Goal: Navigation & Orientation: Find specific page/section

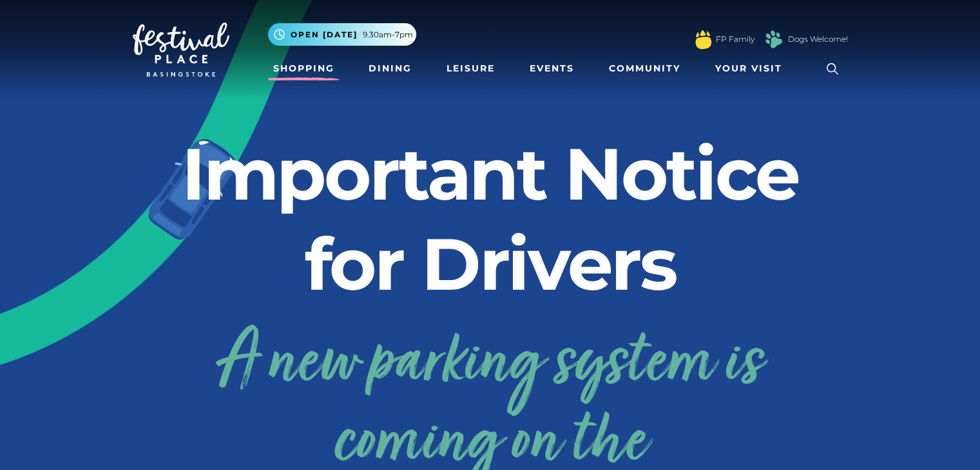
click at [312, 69] on link "Shopping" at bounding box center [304, 69] width 72 height 24
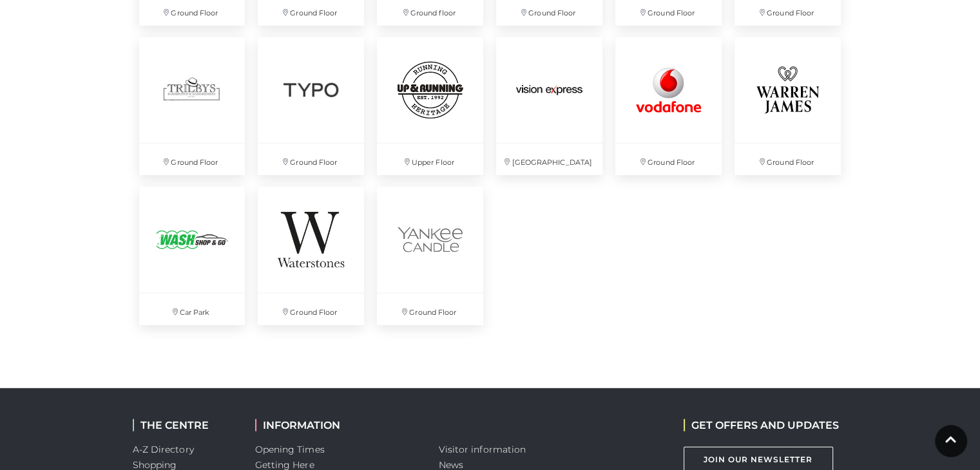
scroll to position [3688, 0]
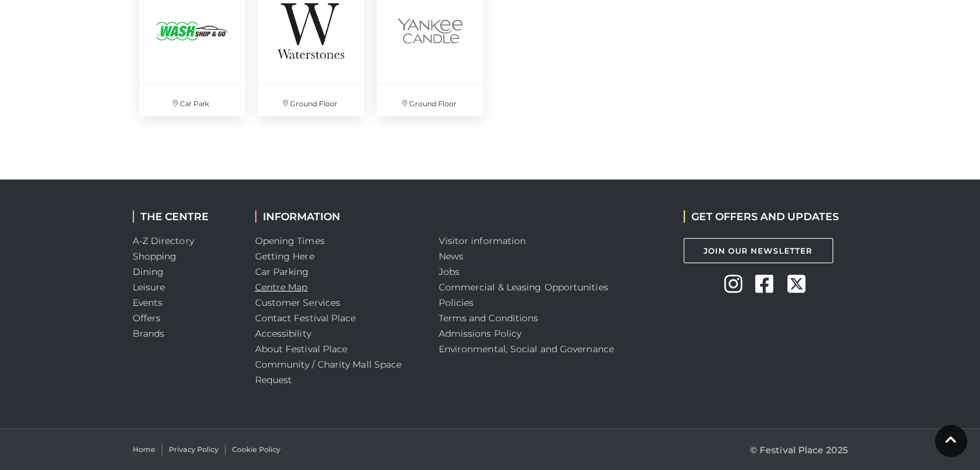
click at [288, 282] on link "Centre Map" at bounding box center [281, 288] width 53 height 12
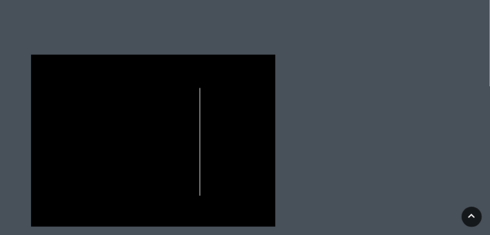
scroll to position [387, 0]
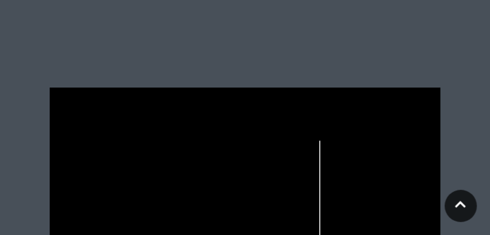
click at [141, 122] on polygon at bounding box center [136, 139] width 72 height 40
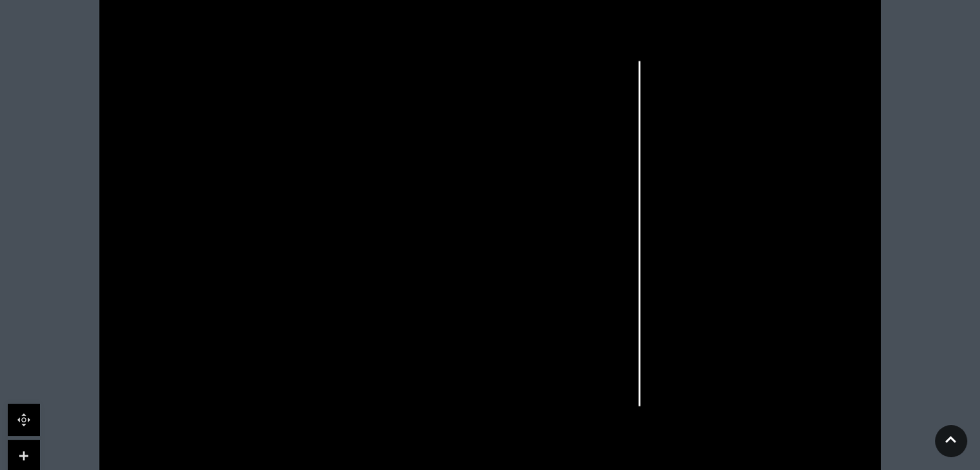
scroll to position [464, 0]
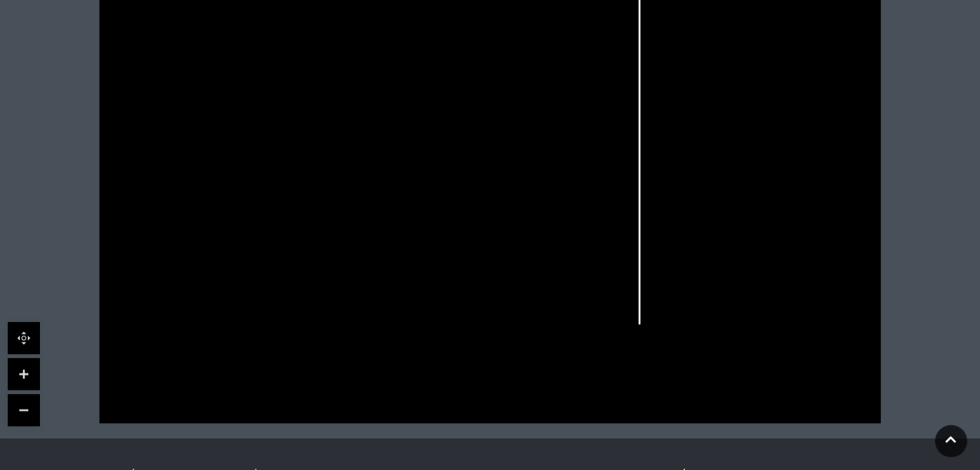
click at [32, 365] on link at bounding box center [24, 374] width 32 height 32
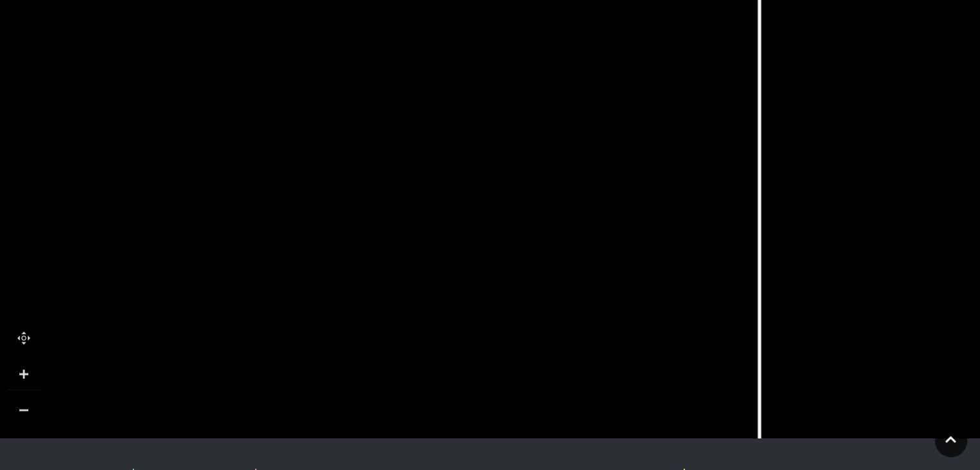
click at [34, 365] on link at bounding box center [24, 374] width 32 height 32
drag, startPoint x: 218, startPoint y: 246, endPoint x: 621, endPoint y: 309, distance: 407.7
click at [751, 384] on icon at bounding box center [995, 270] width 3175 height 1786
drag, startPoint x: 524, startPoint y: 217, endPoint x: 695, endPoint y: 421, distance: 266.7
click at [661, 426] on tspan "Laser Clinics" at bounding box center [661, 426] width 0 height 0
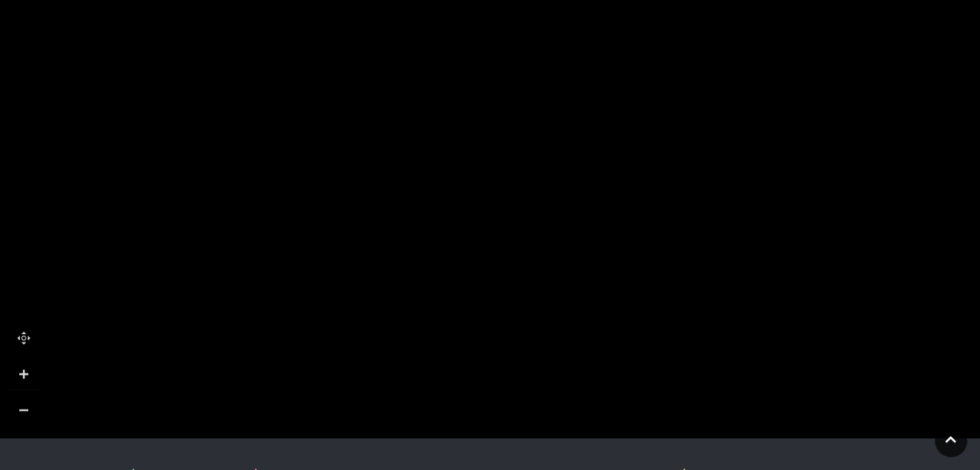
drag, startPoint x: 540, startPoint y: 243, endPoint x: 494, endPoint y: 436, distance: 198.7
click at [497, 441] on body "Skip to Navigation Skip to Content Toggle navigation .st5{fill:none;stroke:#FFF…" at bounding box center [490, 127] width 980 height 1183
drag, startPoint x: 397, startPoint y: 244, endPoint x: 367, endPoint y: 336, distance: 96.4
drag, startPoint x: 622, startPoint y: 288, endPoint x: 614, endPoint y: 82, distance: 205.7
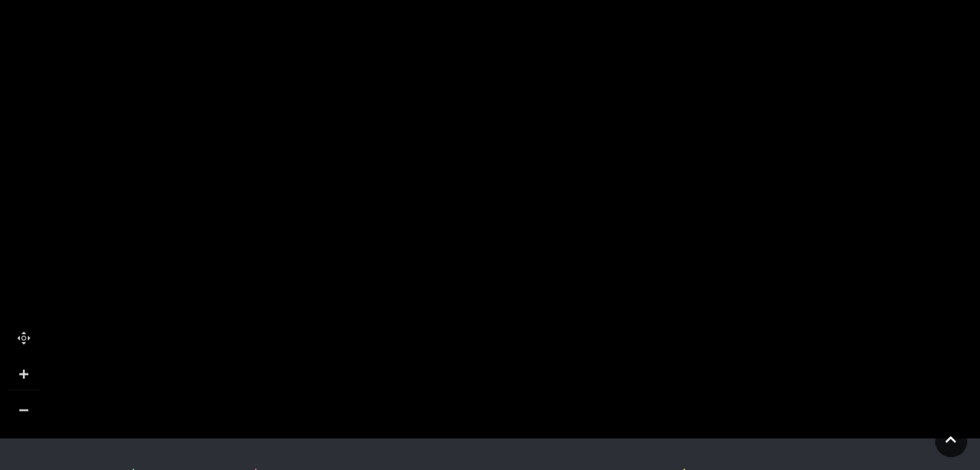
drag, startPoint x: 591, startPoint y: 184, endPoint x: 598, endPoint y: 140, distance: 45.0
click at [598, 140] on polygon at bounding box center [563, 138] width 110 height 46
drag, startPoint x: 709, startPoint y: 249, endPoint x: 702, endPoint y: 63, distance: 187.0
click at [702, 63] on polygon at bounding box center [574, 462] width 1081 height 1251
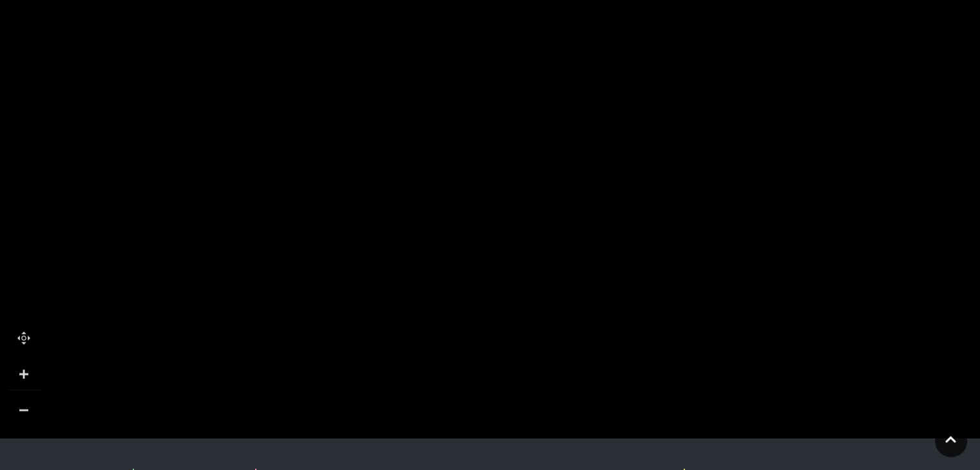
drag, startPoint x: 407, startPoint y: 242, endPoint x: 446, endPoint y: 86, distance: 160.0
click at [446, 86] on polygon at bounding box center [612, 309] width 1081 height 1251
drag, startPoint x: 490, startPoint y: 130, endPoint x: 488, endPoint y: 118, distance: 11.7
click at [488, 118] on polygon at bounding box center [612, 279] width 1081 height 1251
drag, startPoint x: 528, startPoint y: 305, endPoint x: 552, endPoint y: 122, distance: 184.6
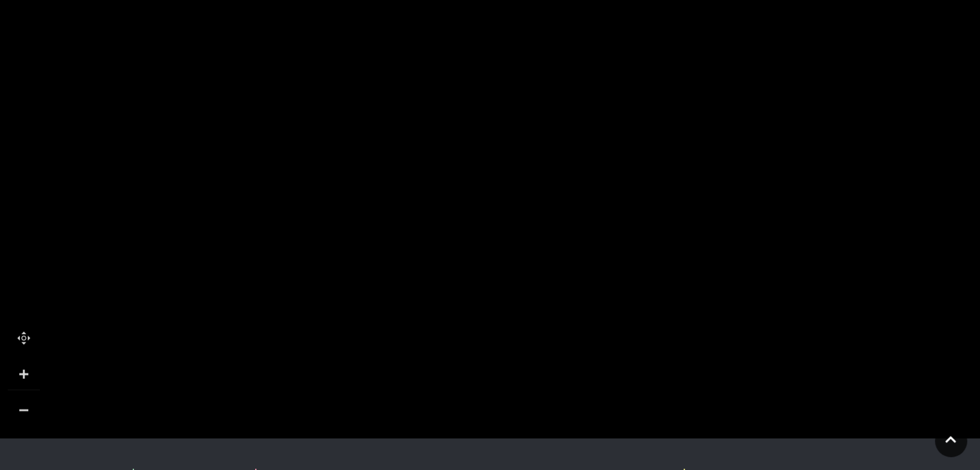
click at [552, 122] on polygon at bounding box center [633, 84] width 1081 height 1251
drag, startPoint x: 320, startPoint y: 120, endPoint x: 328, endPoint y: 64, distance: 56.7
drag, startPoint x: 333, startPoint y: 186, endPoint x: 335, endPoint y: 67, distance: 119.2
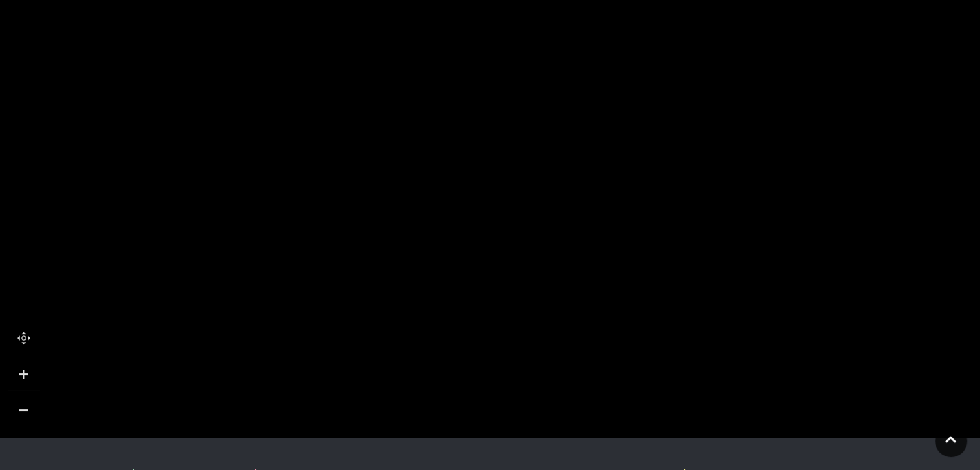
drag, startPoint x: 477, startPoint y: 307, endPoint x: 484, endPoint y: 288, distance: 20.6
click at [484, 288] on rect at bounding box center [470, 270] width 66 height 296
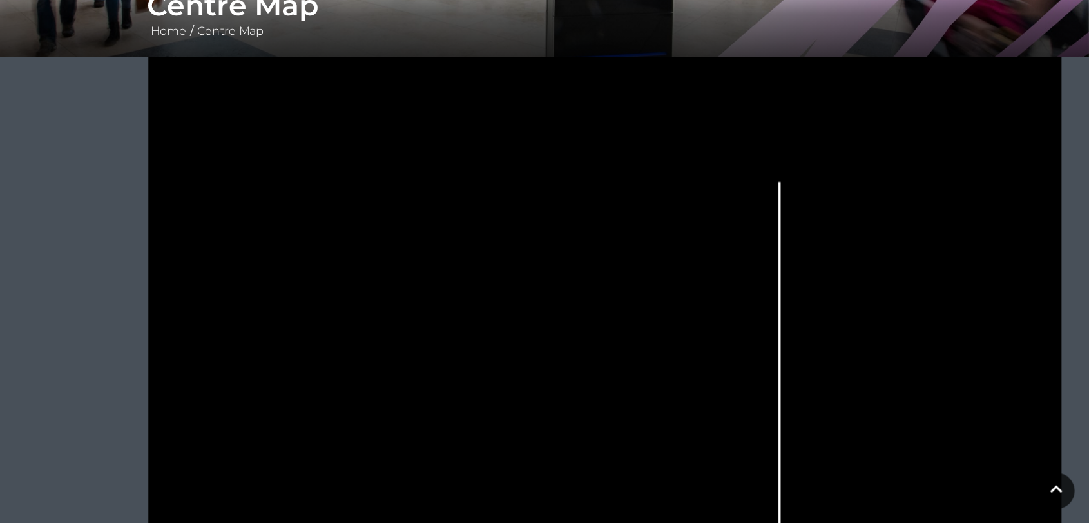
scroll to position [271, 0]
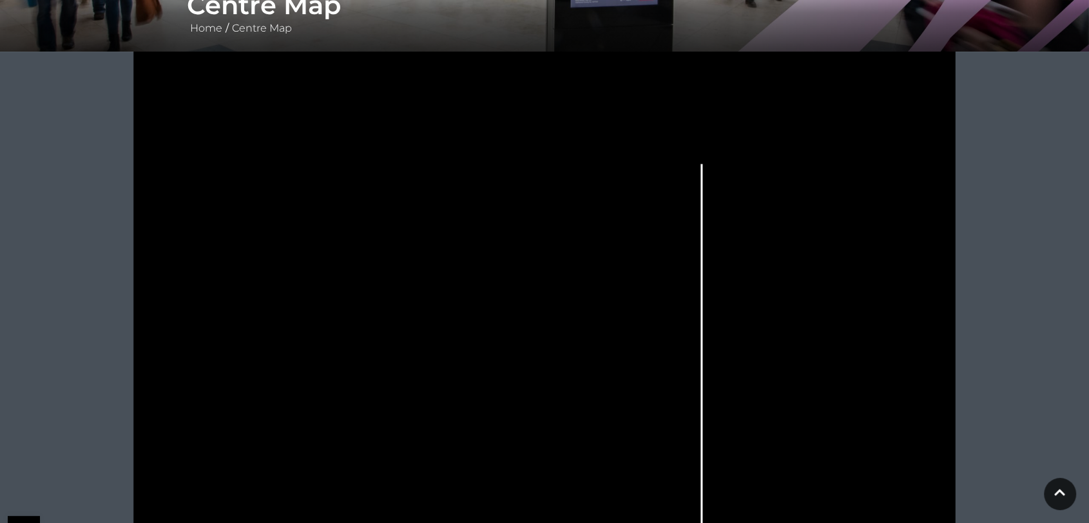
drag, startPoint x: 625, startPoint y: 264, endPoint x: 617, endPoint y: 153, distance: 111.2
click at [617, 153] on icon at bounding box center [544, 342] width 1030 height 580
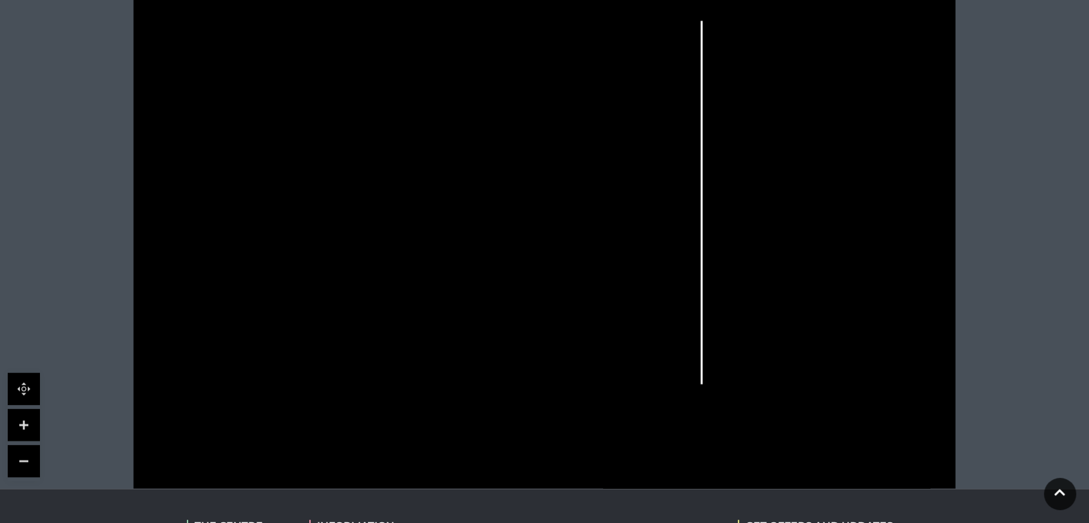
scroll to position [342, 0]
